Goal: Communication & Community: Answer question/provide support

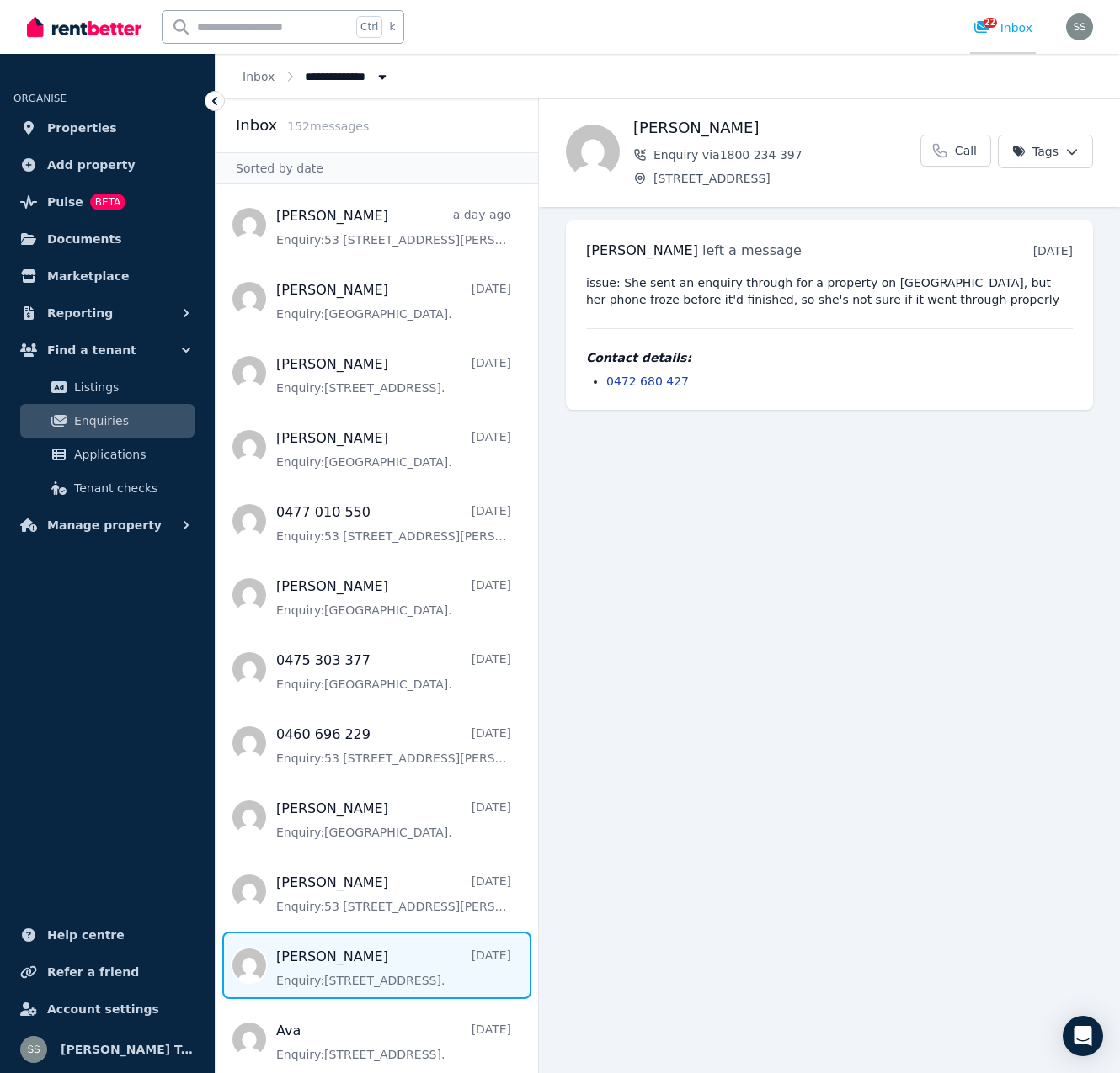
click at [979, 22] on icon at bounding box center [982, 27] width 17 height 14
click at [989, 29] on icon at bounding box center [982, 27] width 15 height 12
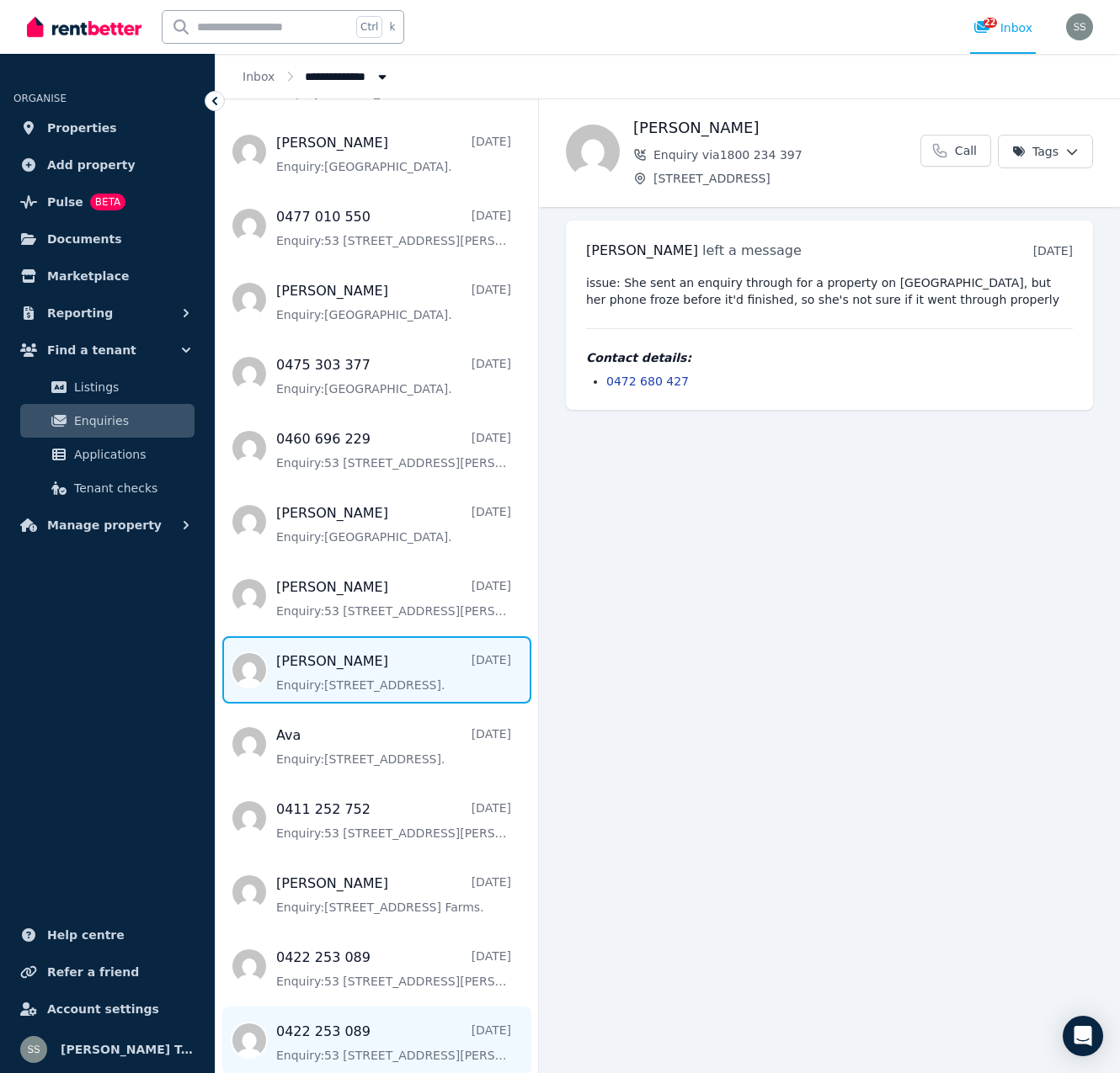
scroll to position [212, 0]
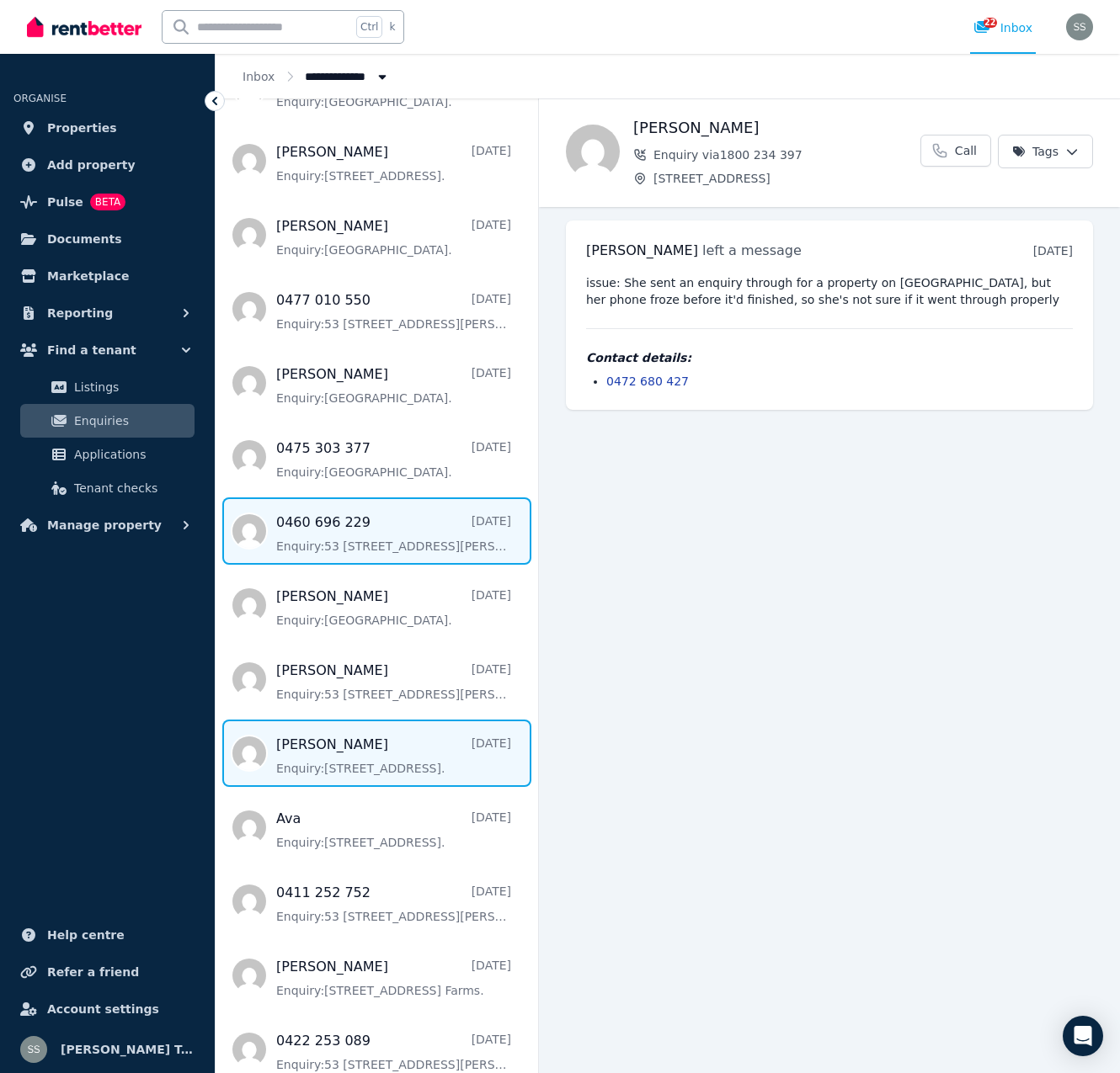
click at [313, 532] on span "Message list" at bounding box center [377, 531] width 323 height 68
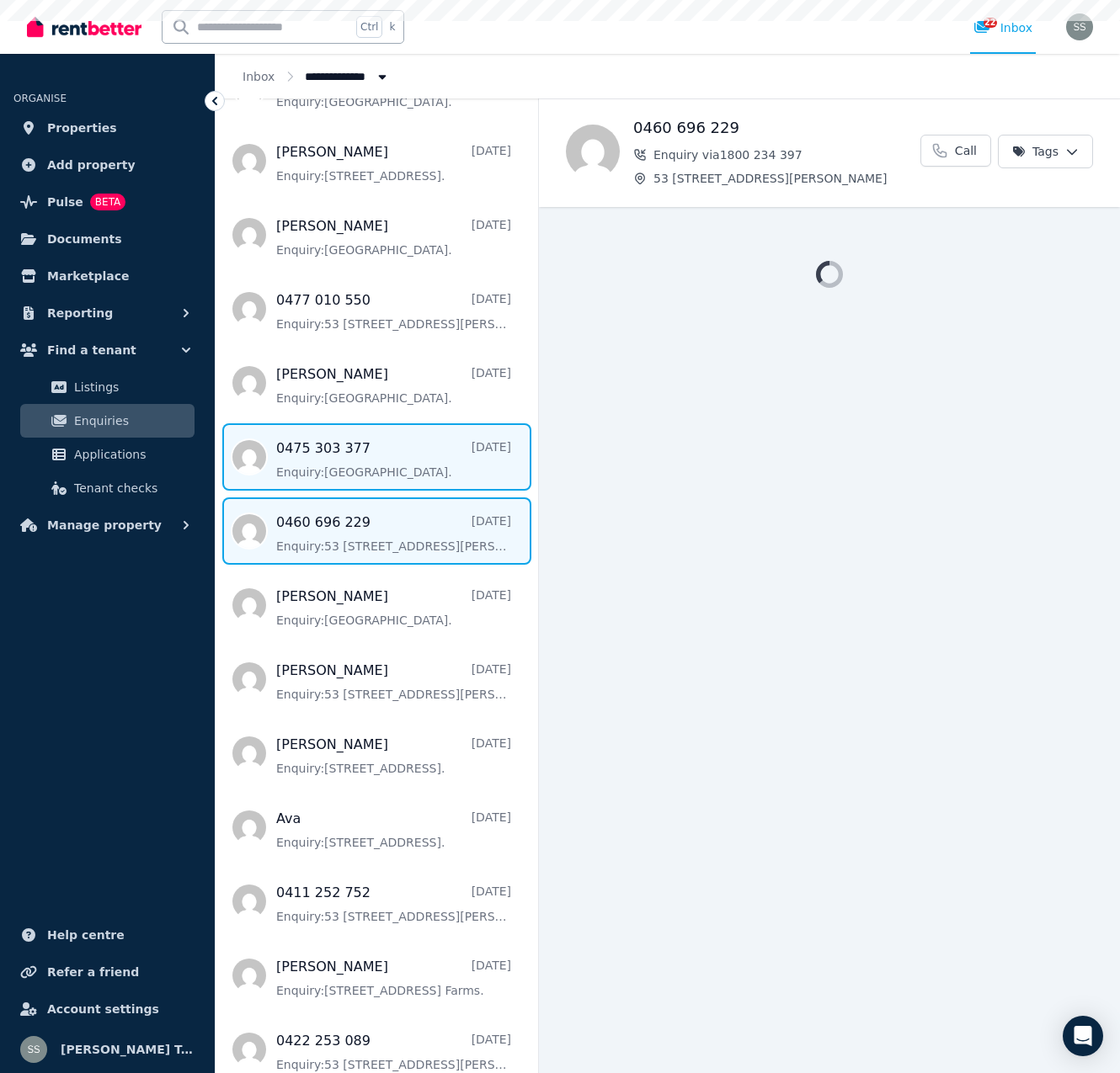
click at [322, 472] on span "Message list" at bounding box center [377, 457] width 323 height 68
